Goal: Navigation & Orientation: Find specific page/section

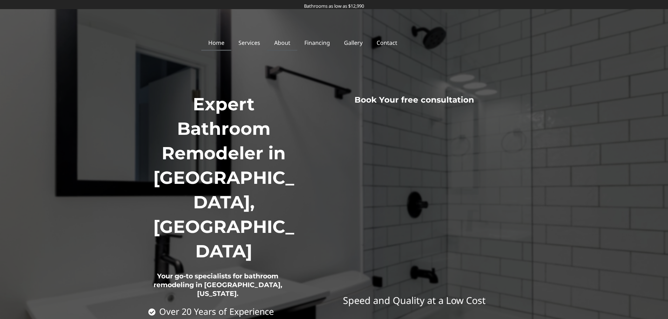
click at [294, 40] on link "About" at bounding box center [282, 43] width 30 height 16
